Goal: Task Accomplishment & Management: Use online tool/utility

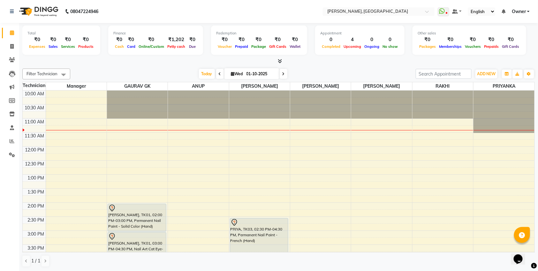
click at [319, 79] on div "[DATE] [DATE]" at bounding box center [242, 74] width 339 height 10
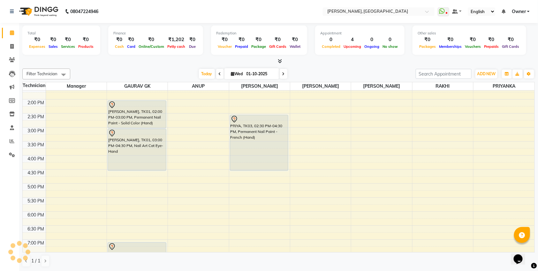
scroll to position [105, 0]
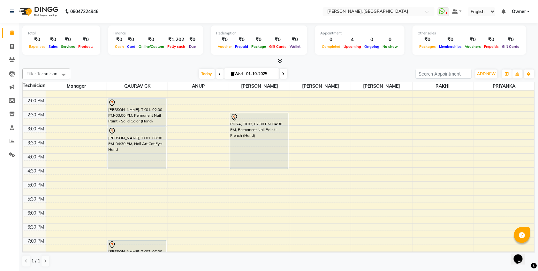
click at [266, 187] on div "10:00 AM 10:30 AM 11:00 AM 11:30 AM 12:00 PM 12:30 PM 1:00 PM 1:30 PM 2:00 PM 2…" at bounding box center [279, 153] width 512 height 337
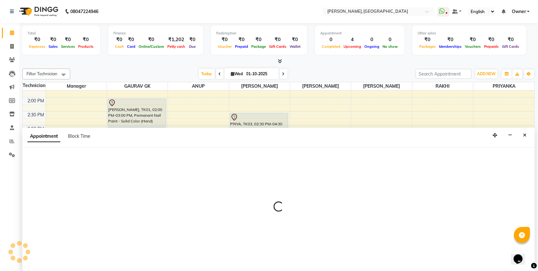
scroll to position [0, 0]
select select "92343"
select select "1020"
select select "tentative"
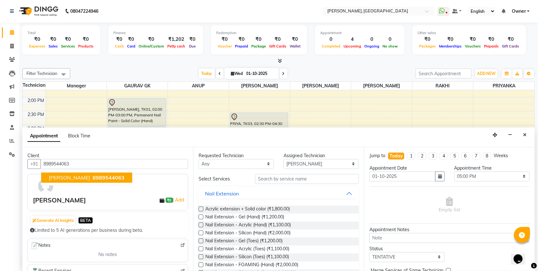
click at [93, 179] on span "8989544063" at bounding box center [109, 178] width 32 height 6
type input "8989544063"
click at [201, 209] on label at bounding box center [201, 209] width 5 height 5
click at [201, 209] on input "checkbox" at bounding box center [201, 210] width 4 height 4
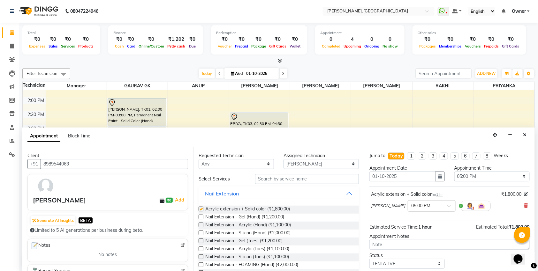
checkbox input "false"
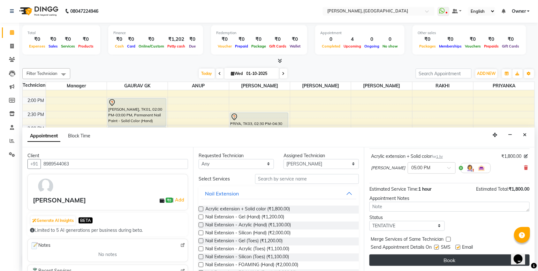
click at [440, 258] on button "Book" at bounding box center [449, 260] width 160 height 11
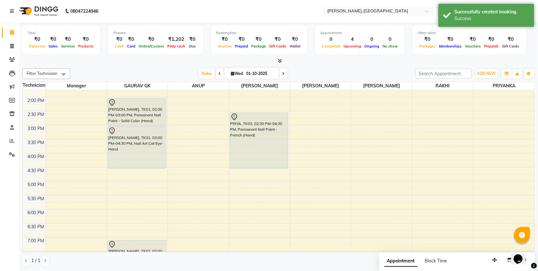
scroll to position [0, 0]
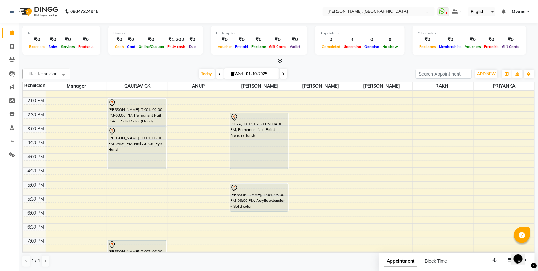
click at [281, 60] on icon at bounding box center [280, 61] width 4 height 5
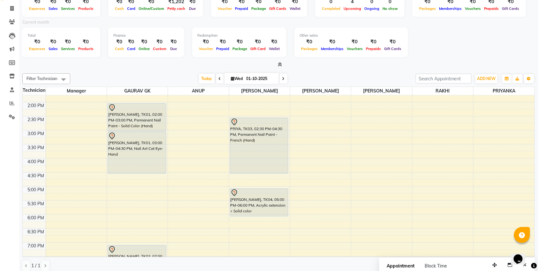
scroll to position [38, 0]
click at [281, 64] on icon at bounding box center [280, 64] width 4 height 5
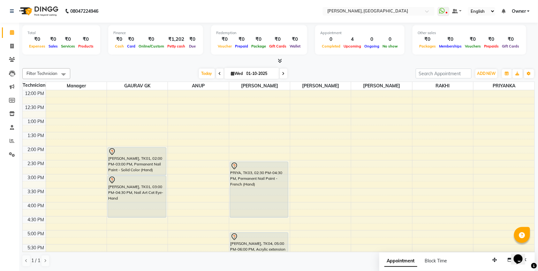
scroll to position [0, 0]
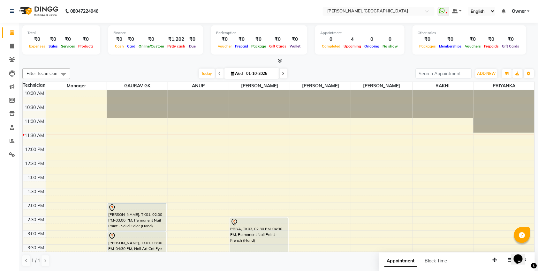
click at [527, 248] on div "Opens Chat This icon Opens the chat window." at bounding box center [521, 248] width 15 height 0
click at [280, 60] on icon at bounding box center [280, 60] width 4 height 5
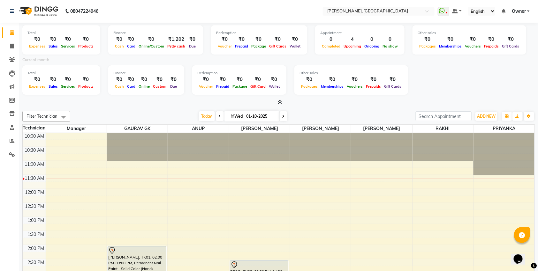
click at [280, 103] on icon at bounding box center [280, 102] width 4 height 5
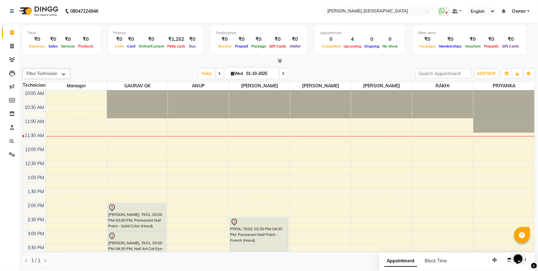
click at [527, 248] on div "Opens Chat This icon Opens the chat window." at bounding box center [521, 248] width 15 height 0
click at [280, 60] on icon at bounding box center [280, 60] width 4 height 5
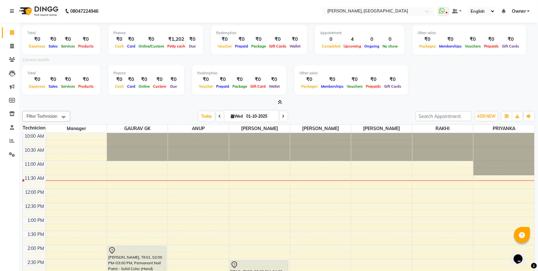
click at [277, 101] on span at bounding box center [278, 102] width 7 height 7
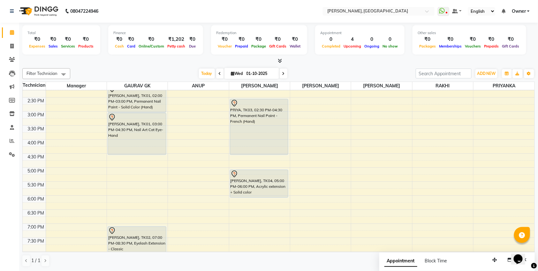
scroll to position [120, 0]
click at [527, 265] on button "Close" at bounding box center [525, 260] width 9 height 10
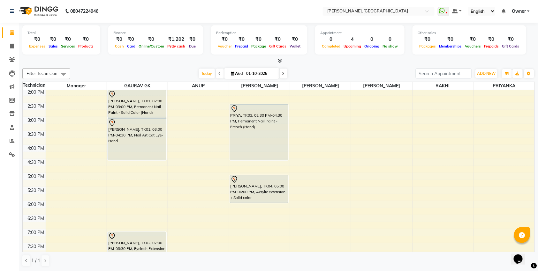
scroll to position [115, 0]
drag, startPoint x: 284, startPoint y: 202, endPoint x: 281, endPoint y: 213, distance: 11.4
click at [281, 213] on div "PRIYA, TK03, 02:30 PM-04:30 PM, Permanent Nail Paint - French (Hand) [PERSON_NA…" at bounding box center [259, 143] width 61 height 337
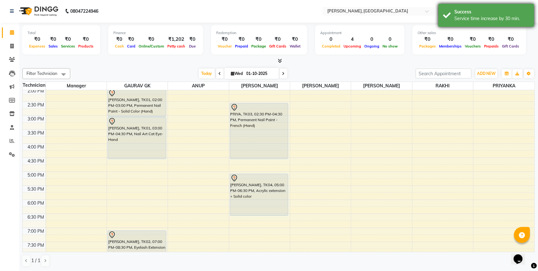
click at [452, 15] on div "Success Service time increase by 30 min." at bounding box center [486, 15] width 96 height 23
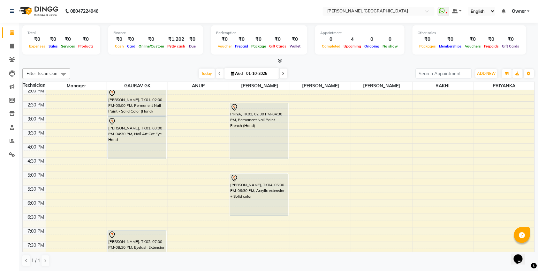
click at [282, 76] on span at bounding box center [284, 74] width 8 height 10
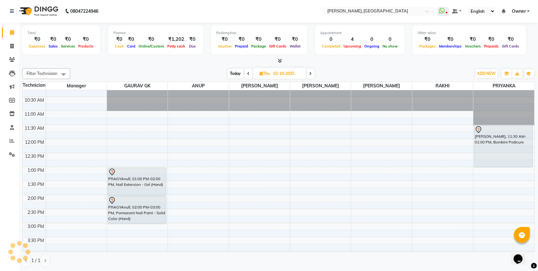
scroll to position [0, 0]
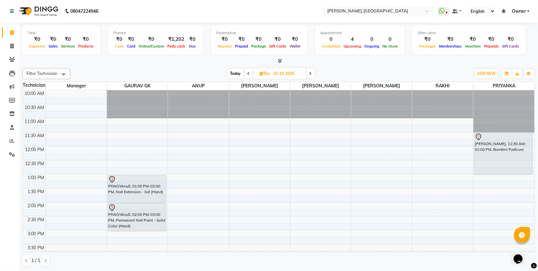
click at [236, 75] on span "Today" at bounding box center [236, 74] width 16 height 10
type input "01-10-2025"
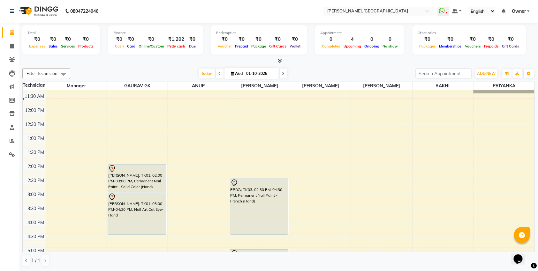
scroll to position [32, 0]
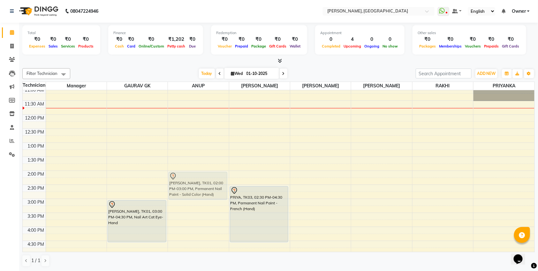
drag, startPoint x: 131, startPoint y: 187, endPoint x: 172, endPoint y: 190, distance: 41.3
click at [172, 190] on tr "[PERSON_NAME], TK01, 02:00 PM-03:00 PM, Permanent Nail Paint - Solid Color (Han…" at bounding box center [279, 227] width 512 height 337
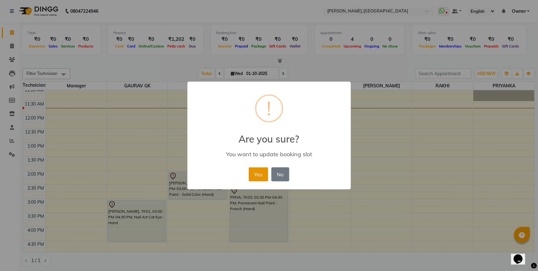
click at [257, 176] on button "Yes" at bounding box center [258, 175] width 19 height 14
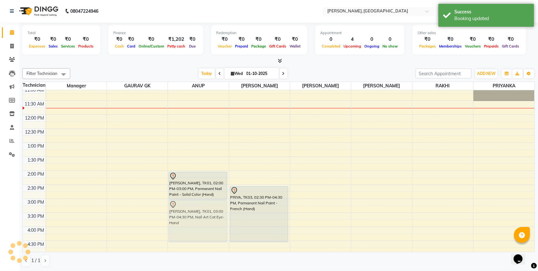
drag, startPoint x: 148, startPoint y: 216, endPoint x: 185, endPoint y: 217, distance: 37.1
click at [185, 217] on tr "[PERSON_NAME], TK01, 03:00 PM-04:30 PM, Nail Art Cat Eye-Hand [PERSON_NAME], TK…" at bounding box center [279, 227] width 512 height 337
click at [244, 118] on div "10:00 AM 10:30 AM 11:00 AM 11:30 AM 12:00 PM 12:30 PM 1:00 PM 1:30 PM 2:00 PM 2…" at bounding box center [279, 227] width 512 height 337
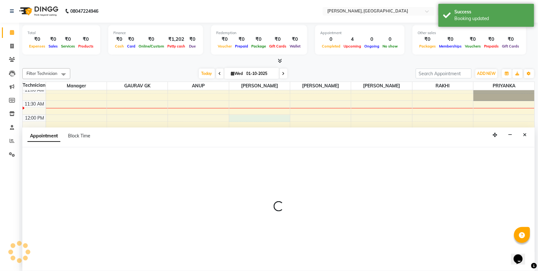
select select "92343"
select select "720"
select select "tentative"
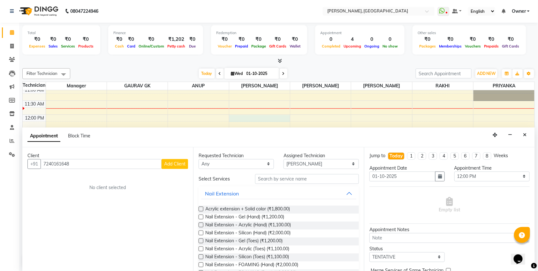
type input "7240161648"
click at [180, 164] on span "Add Client" at bounding box center [174, 164] width 21 height 6
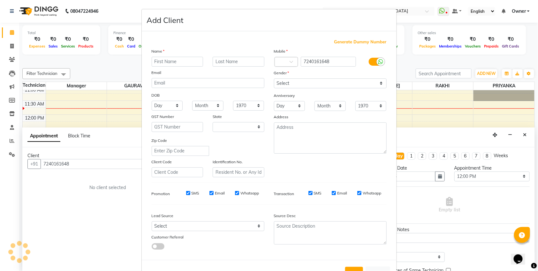
select select "21"
type input "[PERSON_NAME]"
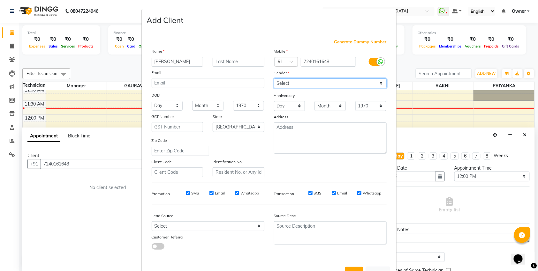
click at [319, 83] on select "Select [DEMOGRAPHIC_DATA] [DEMOGRAPHIC_DATA] Other Prefer Not To Say" at bounding box center [330, 84] width 113 height 10
select select "[DEMOGRAPHIC_DATA]"
click at [274, 79] on select "Select [DEMOGRAPHIC_DATA] [DEMOGRAPHIC_DATA] Other Prefer Not To Say" at bounding box center [330, 84] width 113 height 10
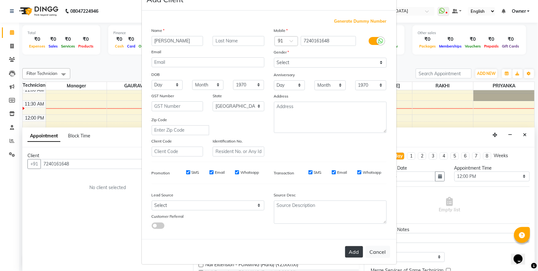
click at [350, 247] on button "Add" at bounding box center [354, 252] width 18 height 11
select select
select select "null"
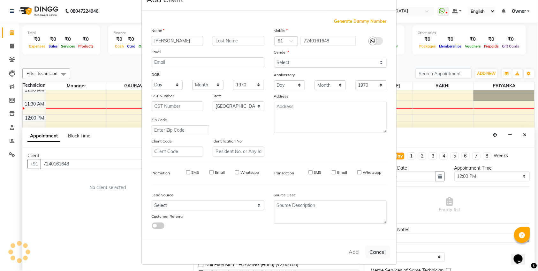
select select
checkbox input "false"
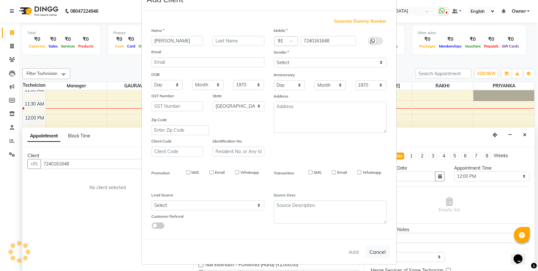
checkbox input "false"
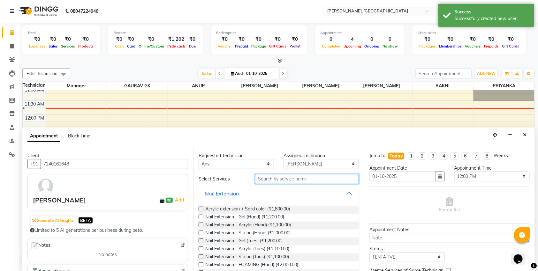
click at [293, 178] on input "text" at bounding box center [307, 179] width 104 height 10
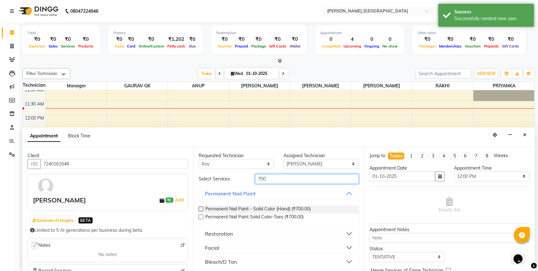
type input "700"
click at [202, 208] on label at bounding box center [201, 209] width 5 height 5
click at [202, 208] on input "checkbox" at bounding box center [201, 210] width 4 height 4
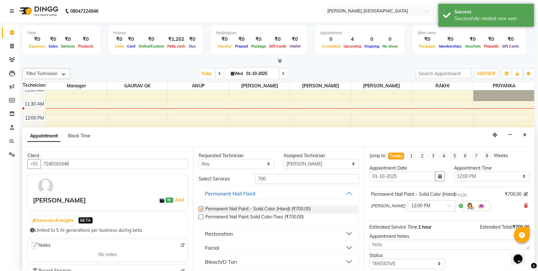
checkbox input "false"
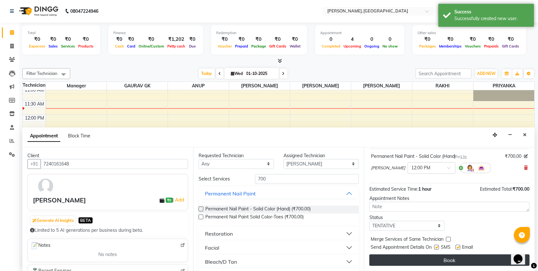
click at [427, 259] on button "Book" at bounding box center [449, 260] width 160 height 11
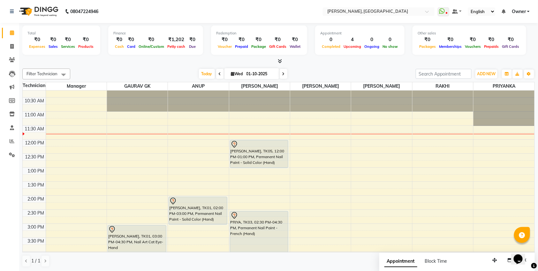
scroll to position [8, 0]
click at [526, 265] on button "Close" at bounding box center [525, 261] width 9 height 10
click at [278, 62] on icon at bounding box center [280, 61] width 4 height 5
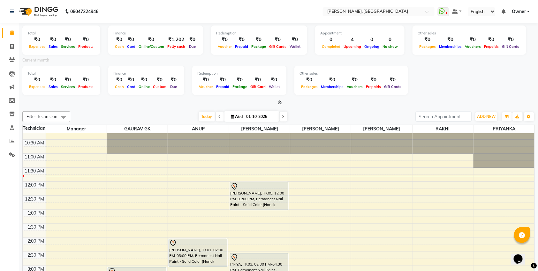
click at [279, 103] on icon at bounding box center [280, 102] width 4 height 5
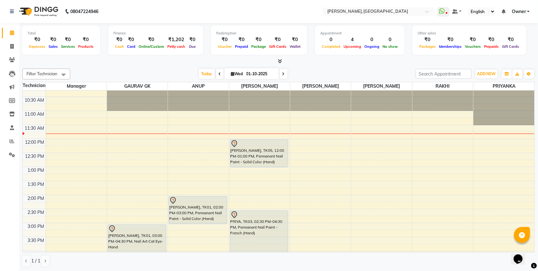
click at [280, 61] on icon at bounding box center [280, 61] width 4 height 5
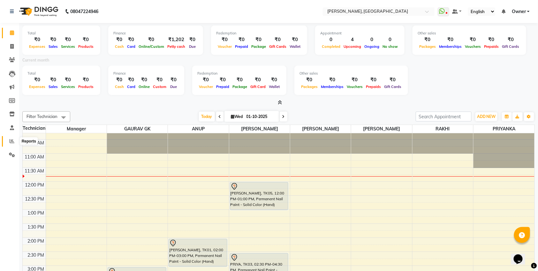
click at [11, 140] on icon at bounding box center [12, 141] width 5 height 5
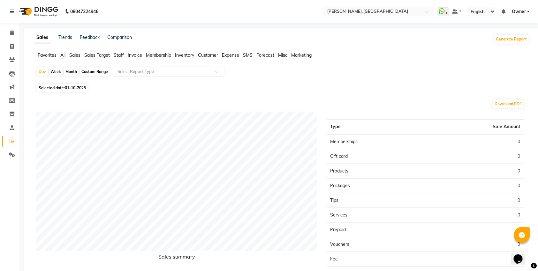
click at [70, 86] on span "01-10-2025" at bounding box center [75, 88] width 21 height 5
select select "10"
select select "2025"
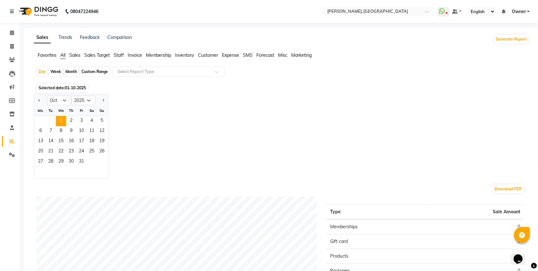
click at [72, 70] on div "Month" at bounding box center [71, 71] width 15 height 9
select select "10"
select select "2025"
click at [72, 70] on div "Month" at bounding box center [71, 71] width 15 height 9
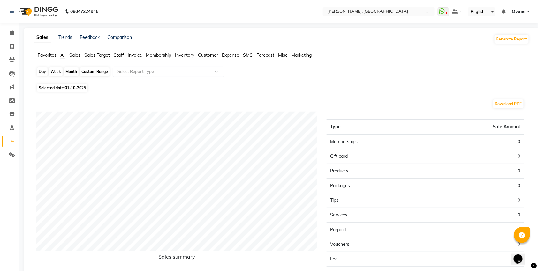
click at [72, 70] on div "Month" at bounding box center [71, 71] width 15 height 9
select select "10"
select select "2025"
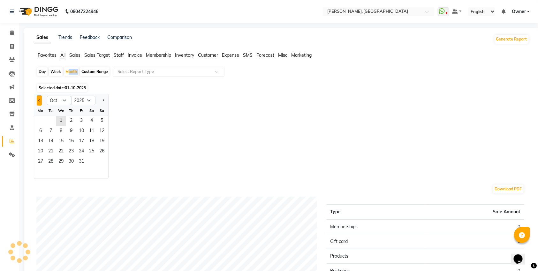
click at [37, 103] on button "Previous month" at bounding box center [39, 100] width 5 height 10
select select "9"
click at [40, 120] on span "1" at bounding box center [40, 121] width 10 height 10
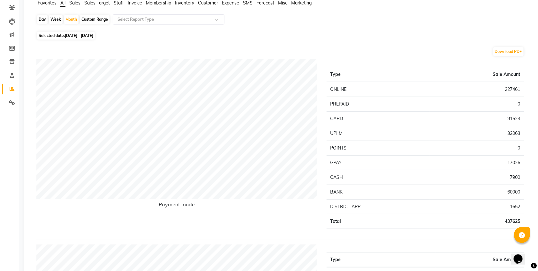
scroll to position [38, 0]
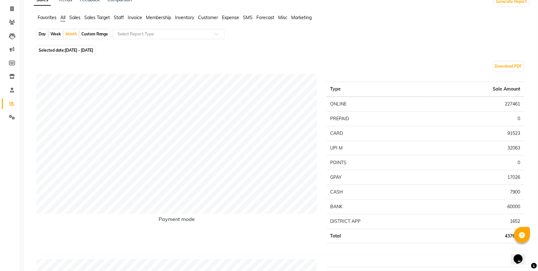
click at [45, 34] on div "Day" at bounding box center [42, 34] width 11 height 9
select select "9"
select select "2025"
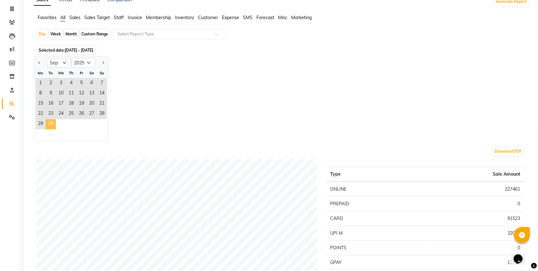
click at [52, 125] on span "30" at bounding box center [51, 124] width 10 height 10
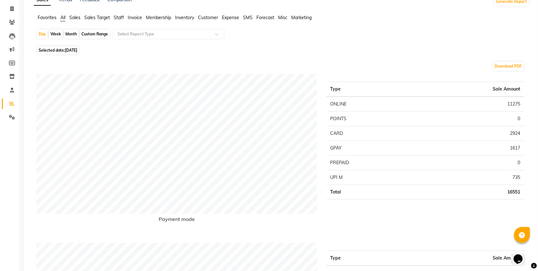
scroll to position [0, 0]
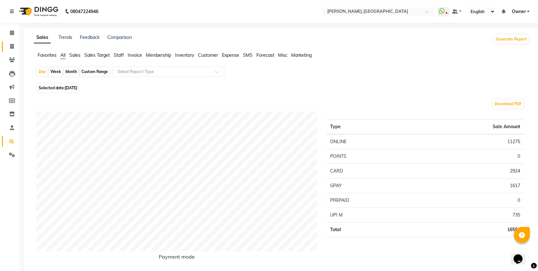
click at [13, 45] on icon at bounding box center [12, 46] width 4 height 5
select select "service"
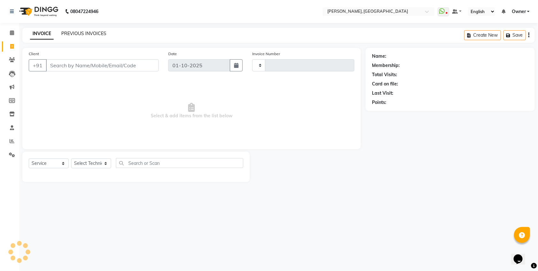
type input "1369"
select select "7674"
click at [97, 34] on link "PREVIOUS INVOICES" at bounding box center [83, 34] width 45 height 6
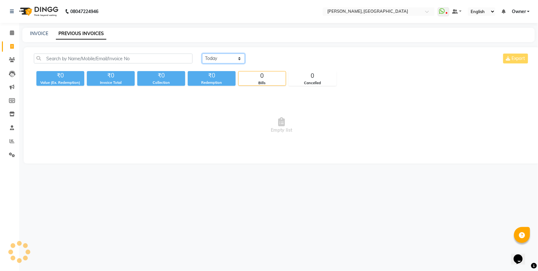
click at [217, 58] on select "[DATE] [DATE] Custom Range" at bounding box center [223, 59] width 43 height 10
select select "[DATE]"
click at [202, 54] on select "[DATE] [DATE] Custom Range" at bounding box center [223, 59] width 43 height 10
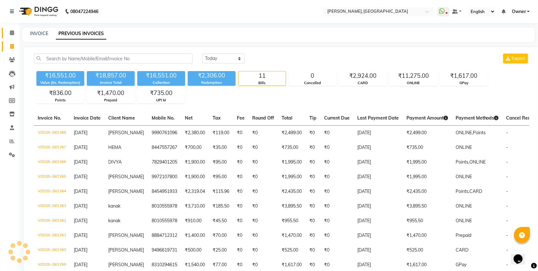
click at [12, 29] on link "Calendar" at bounding box center [9, 33] width 15 height 11
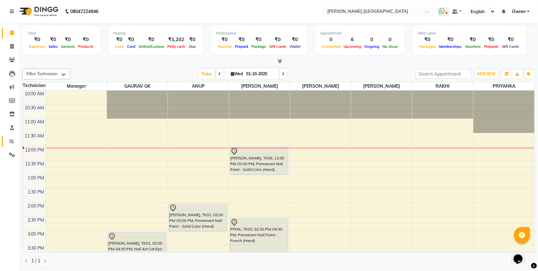
click at [15, 144] on span at bounding box center [11, 141] width 11 height 7
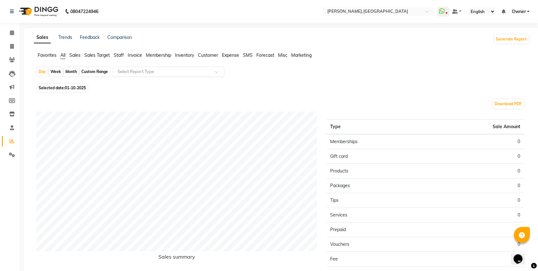
click at [138, 71] on input "text" at bounding box center [162, 72] width 92 height 6
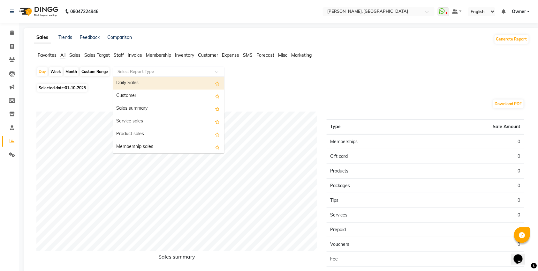
click at [207, 58] on li "Customer" at bounding box center [208, 55] width 20 height 7
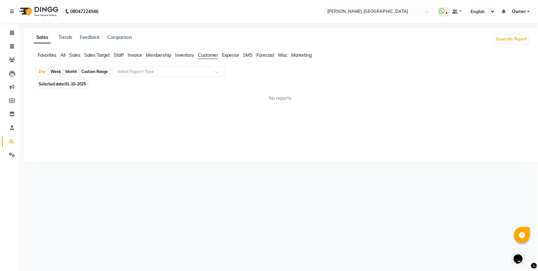
click at [66, 73] on div "Month" at bounding box center [71, 71] width 15 height 9
select select "10"
select select "2025"
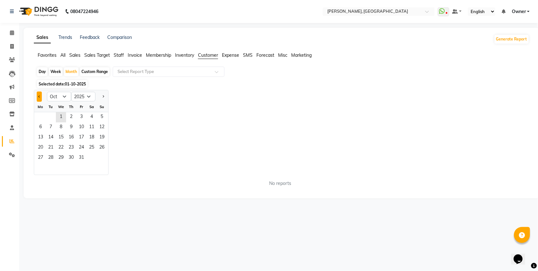
click at [40, 97] on span "Previous month" at bounding box center [39, 96] width 2 height 2
select select "9"
click at [43, 117] on span "1" at bounding box center [40, 117] width 10 height 10
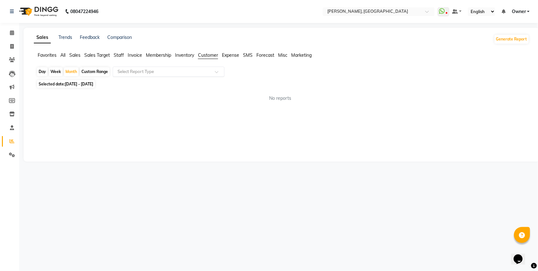
click at [172, 74] on input "text" at bounding box center [162, 72] width 92 height 6
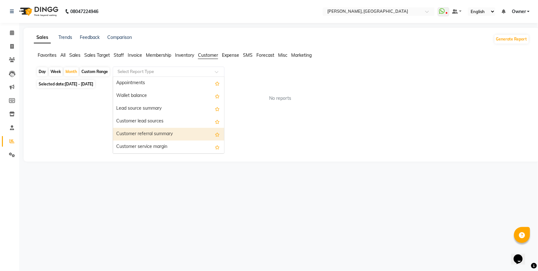
click at [164, 133] on div "Customer referral summary" at bounding box center [168, 134] width 111 height 13
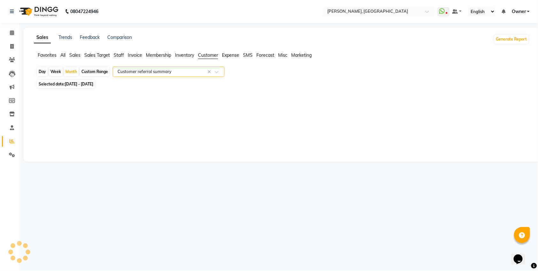
select select "full_report"
select select "csv"
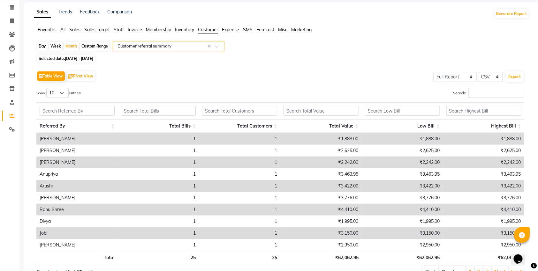
scroll to position [54, 0]
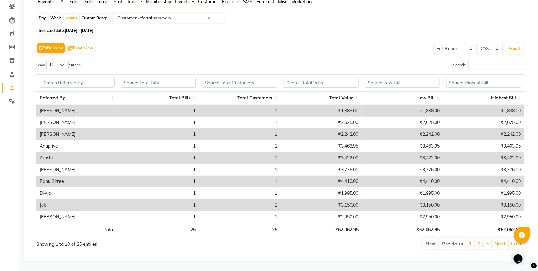
click at [151, 16] on input "text" at bounding box center [162, 18] width 92 height 6
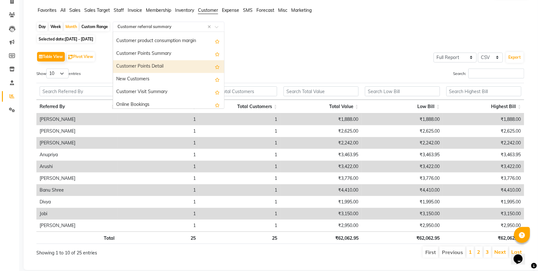
scroll to position [88, 0]
click at [148, 63] on div "New Customers" at bounding box center [168, 65] width 111 height 13
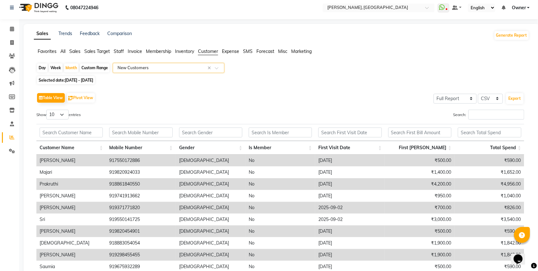
scroll to position [0, 0]
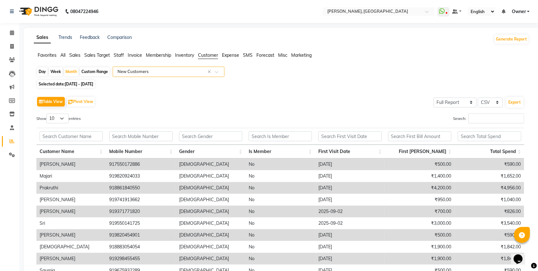
click at [72, 57] on span "Sales" at bounding box center [74, 55] width 11 height 6
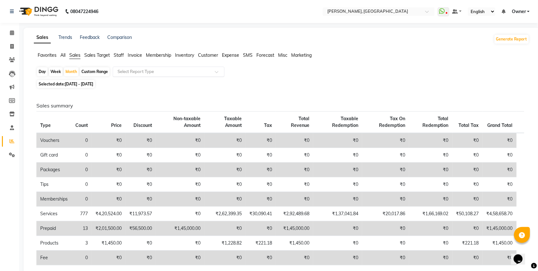
click at [171, 70] on input "text" at bounding box center [162, 72] width 92 height 6
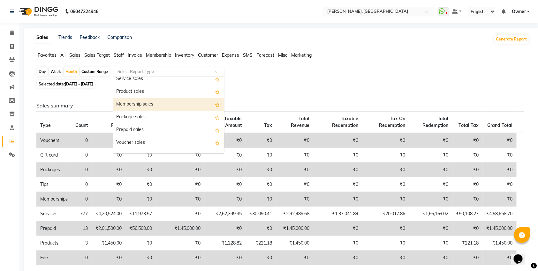
scroll to position [43, 0]
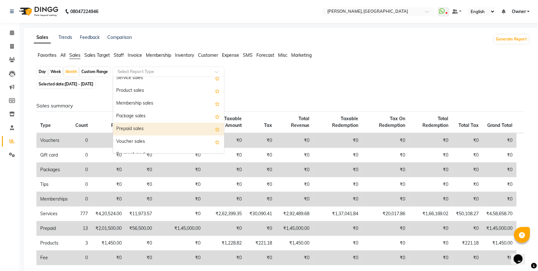
click at [161, 130] on div "Prepaid sales" at bounding box center [168, 129] width 111 height 13
select select "full_report"
select select "csv"
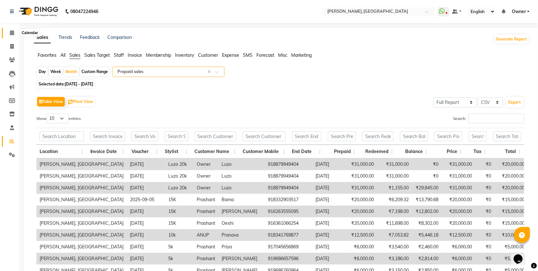
click at [8, 30] on span at bounding box center [11, 32] width 11 height 7
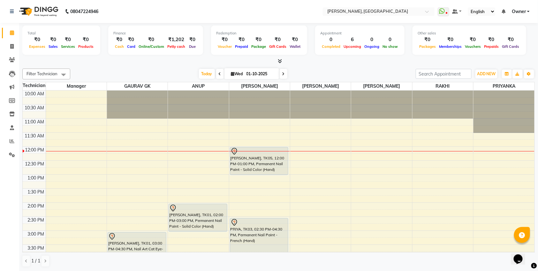
click at [281, 61] on icon at bounding box center [280, 61] width 4 height 5
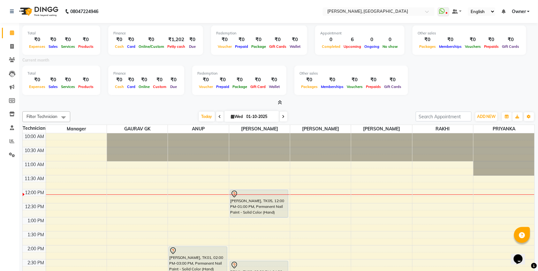
scroll to position [43, 0]
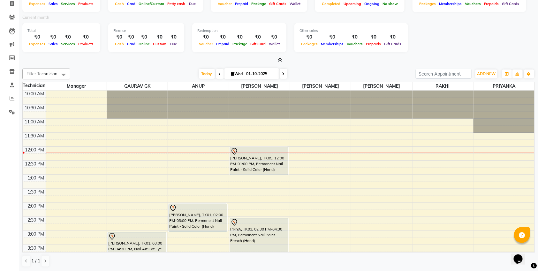
click at [251, 171] on div "[PERSON_NAME], TK05, 12:00 PM-01:00 PM, Permanent Nail Paint - Solid Color (Han…" at bounding box center [259, 161] width 58 height 27
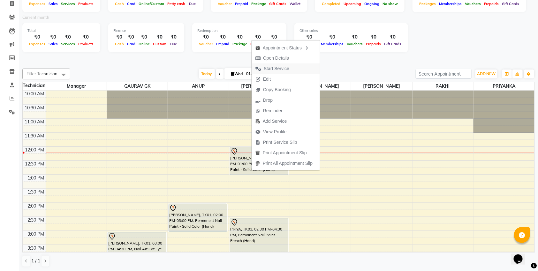
click at [264, 69] on span "Start Service" at bounding box center [277, 68] width 26 height 7
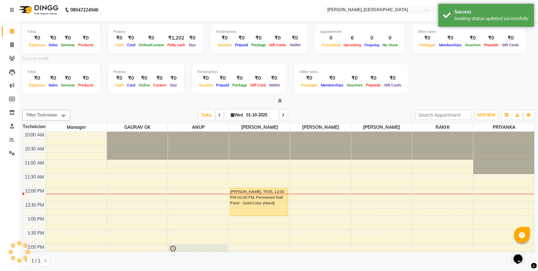
scroll to position [1, 0]
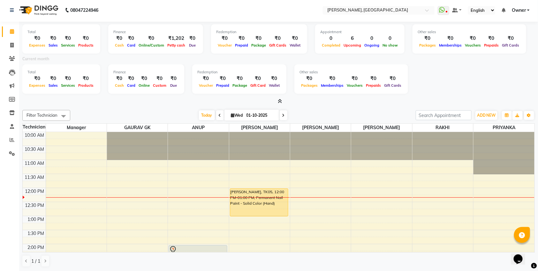
click at [280, 100] on icon at bounding box center [280, 101] width 4 height 5
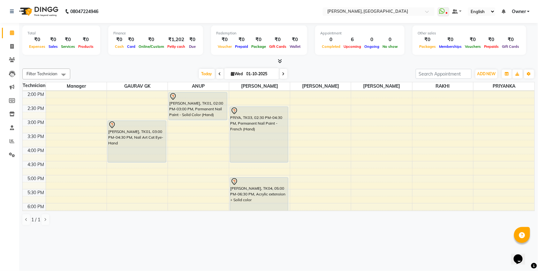
scroll to position [0, 0]
